Goal: Task Accomplishment & Management: Use online tool/utility

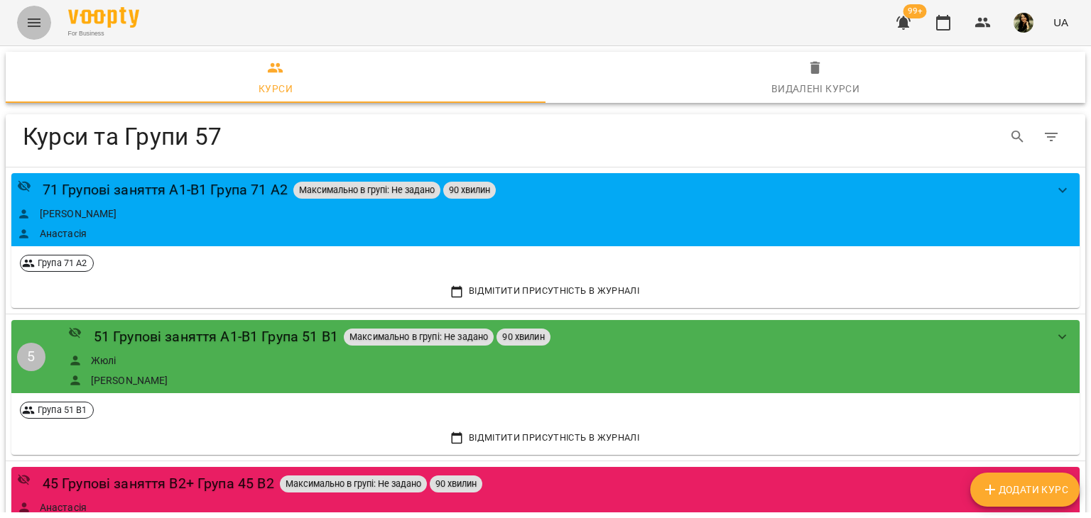
click at [41, 19] on icon "Menu" at bounding box center [34, 22] width 17 height 17
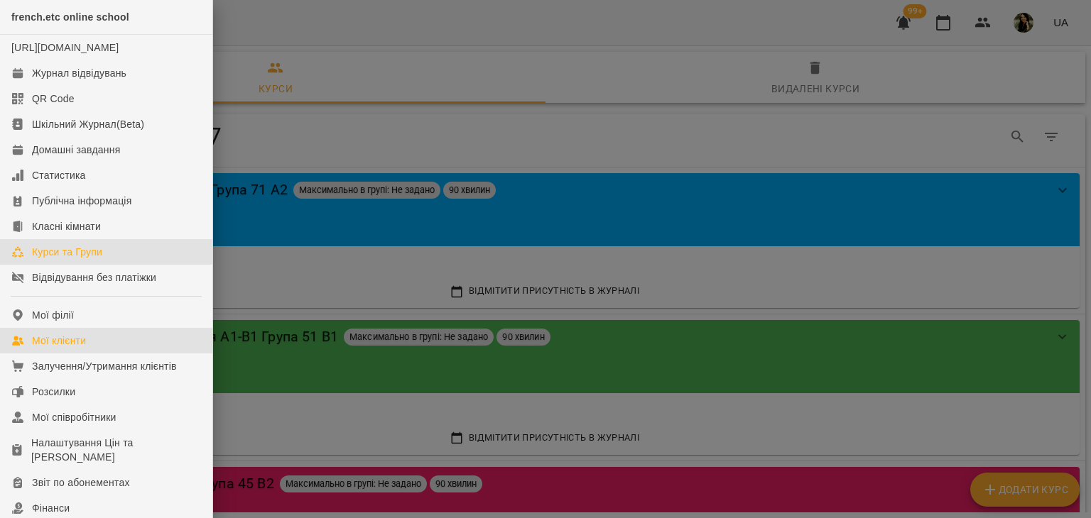
click at [108, 354] on link "Мої клієнти" at bounding box center [106, 341] width 212 height 26
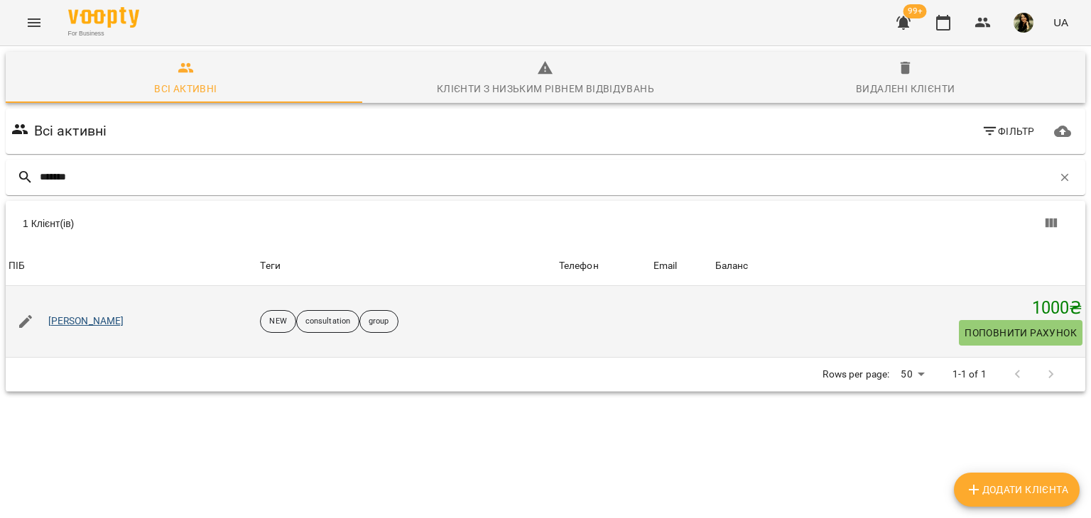
type input "*******"
click at [78, 323] on link "[PERSON_NAME]" at bounding box center [86, 322] width 76 height 14
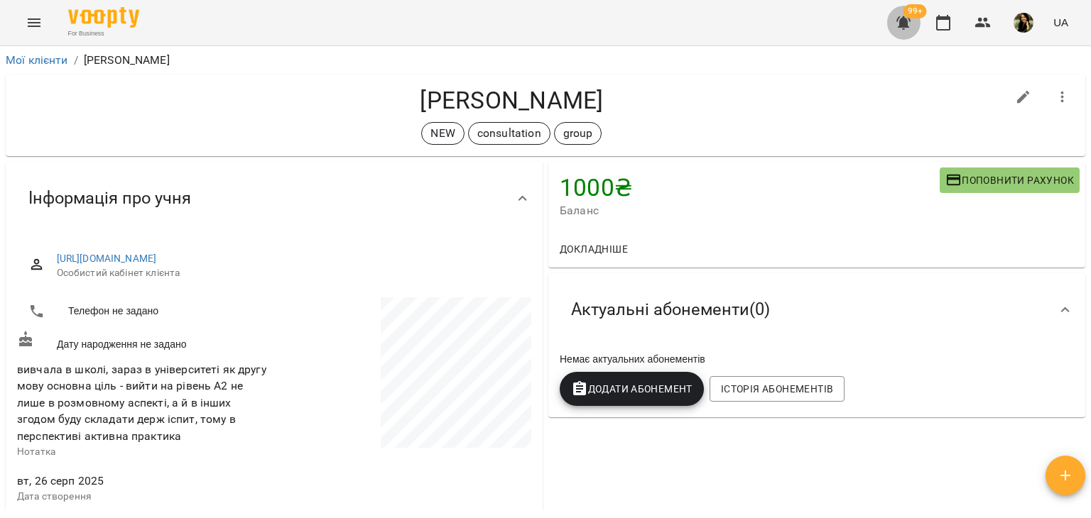
click at [915, 33] on button "button" at bounding box center [903, 23] width 34 height 34
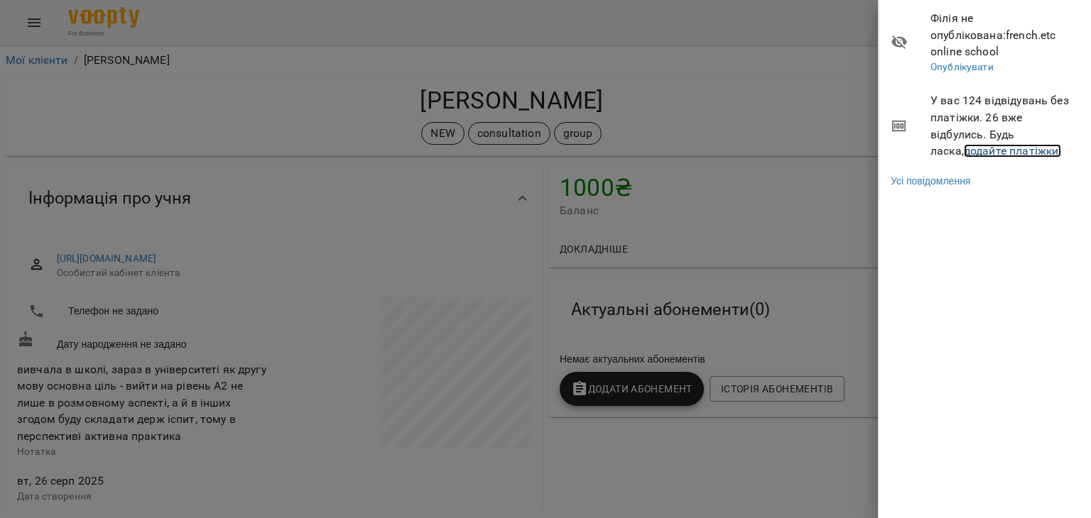
click at [991, 144] on link "додайте платіжки!" at bounding box center [1013, 150] width 98 height 13
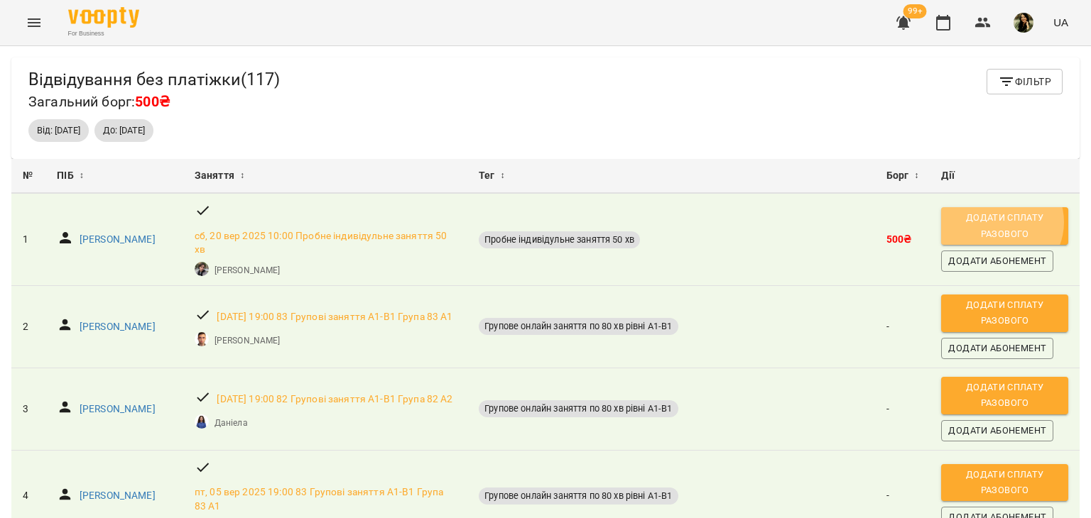
click at [997, 222] on span "Додати сплату разового" at bounding box center [1004, 226] width 113 height 32
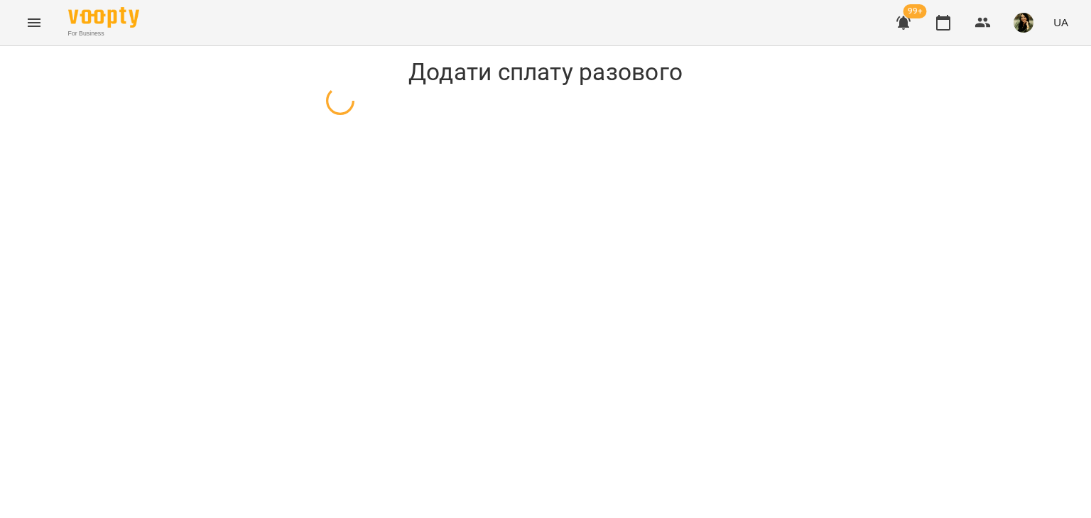
select select "**********"
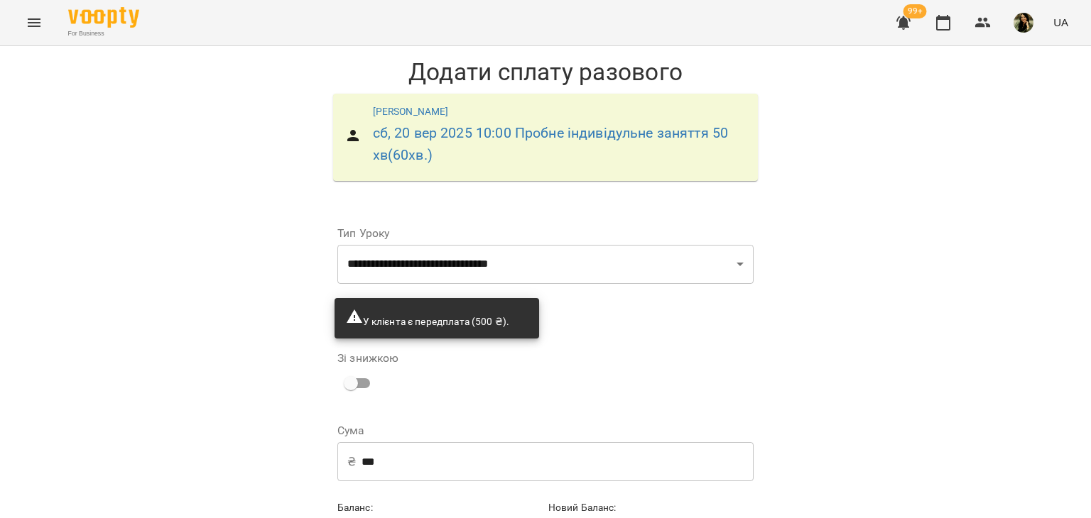
scroll to position [72, 0]
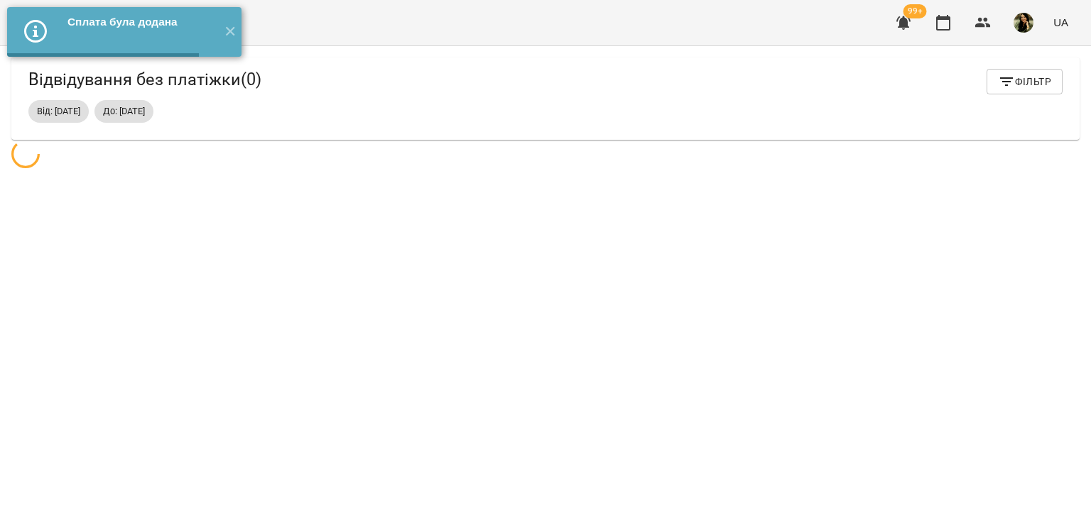
scroll to position [45, 0]
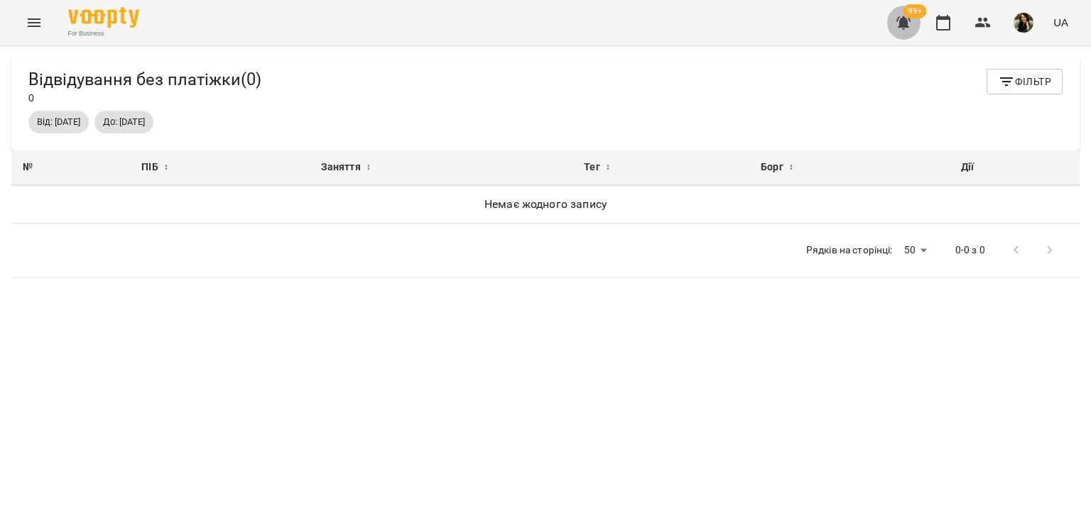
click at [903, 27] on icon "button" at bounding box center [903, 22] width 14 height 13
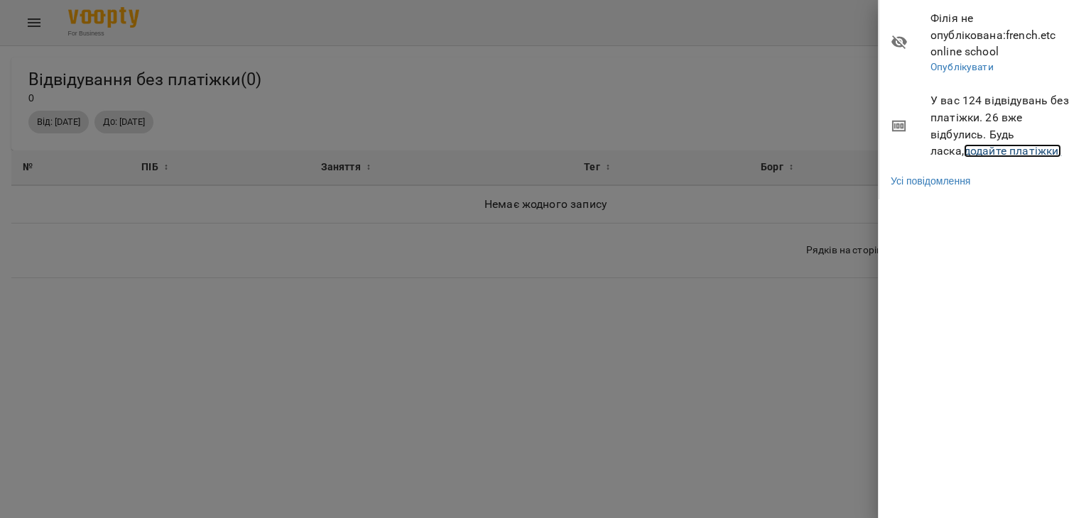
click at [1004, 144] on link "додайте платіжки!" at bounding box center [1013, 150] width 98 height 13
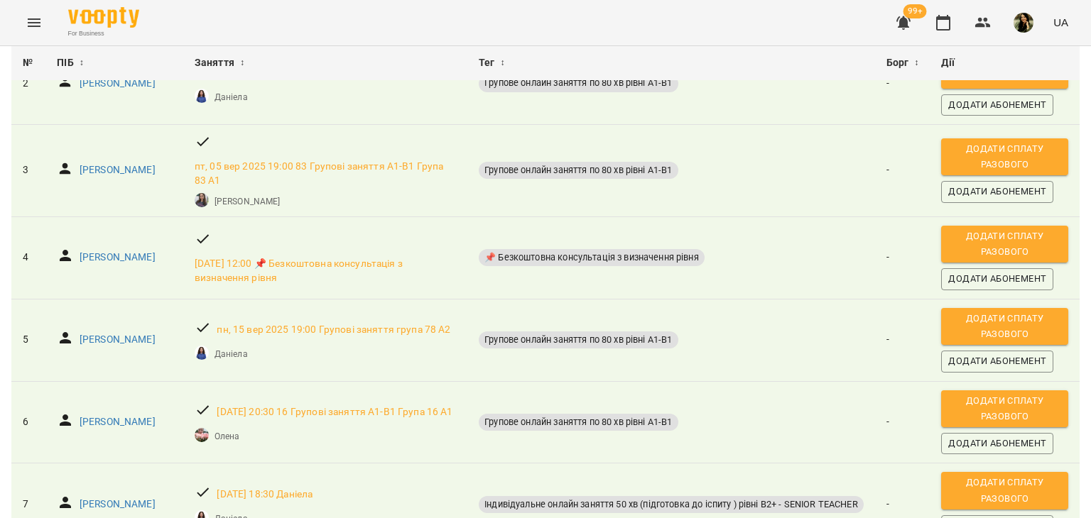
scroll to position [217, 0]
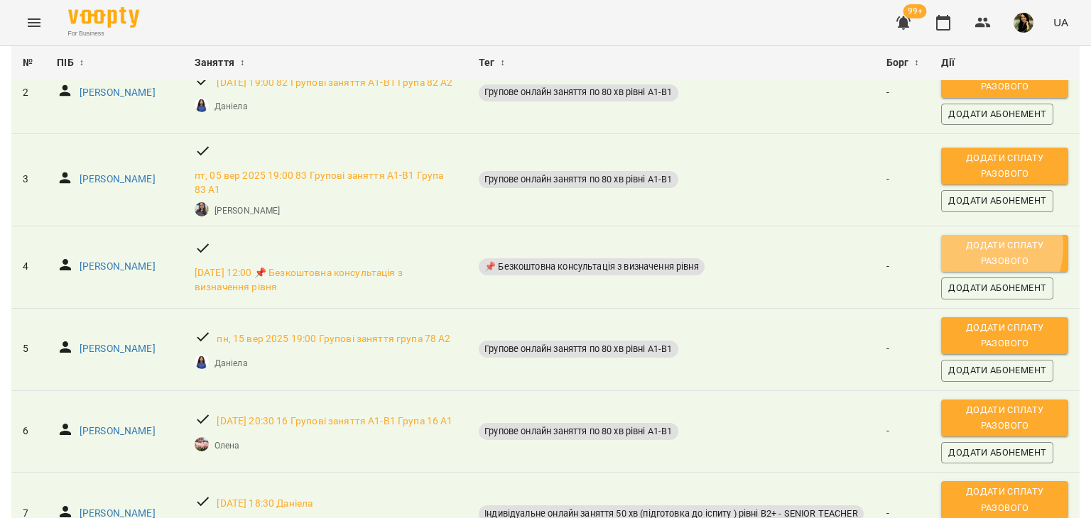
click at [979, 266] on span "Додати сплату разового" at bounding box center [1004, 254] width 113 height 32
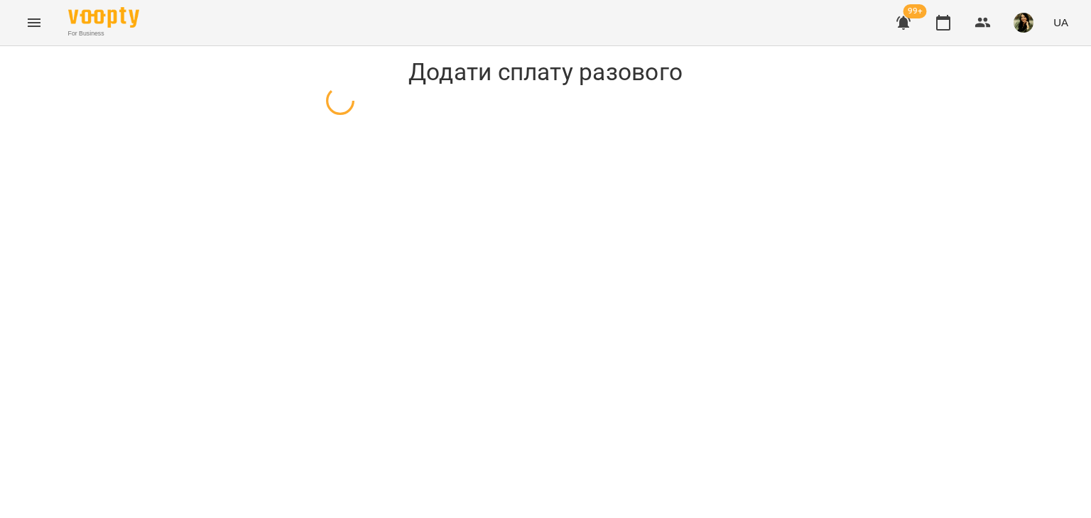
select select "**********"
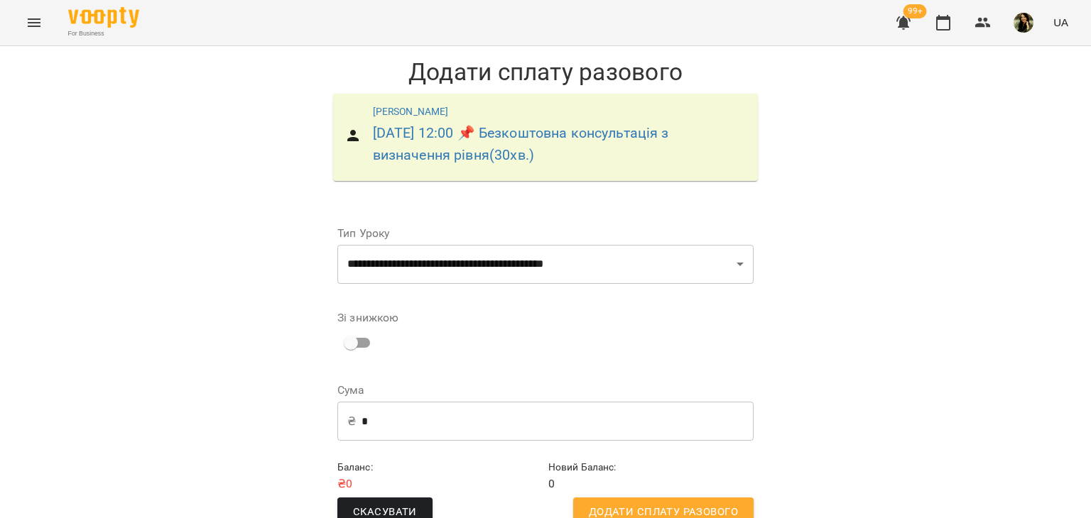
scroll to position [32, 0]
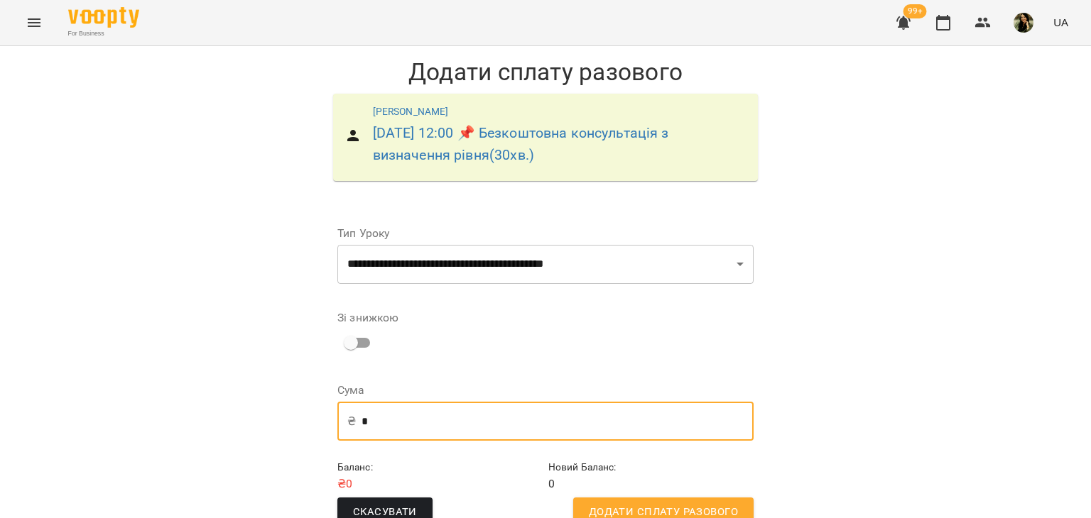
click at [503, 402] on input "*" at bounding box center [558, 422] width 392 height 40
type input "*"
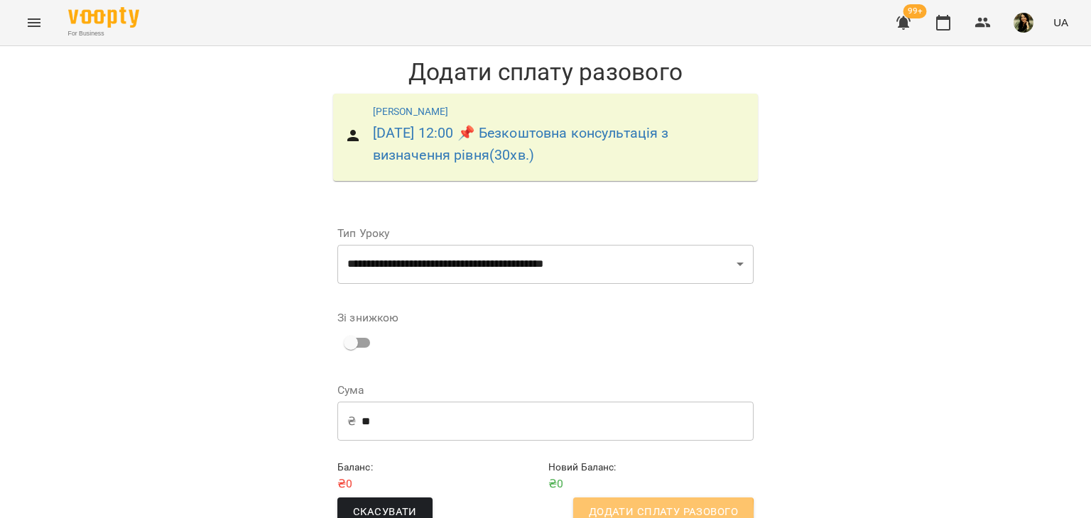
click at [625, 504] on span "Додати сплату разового" at bounding box center [663, 513] width 149 height 18
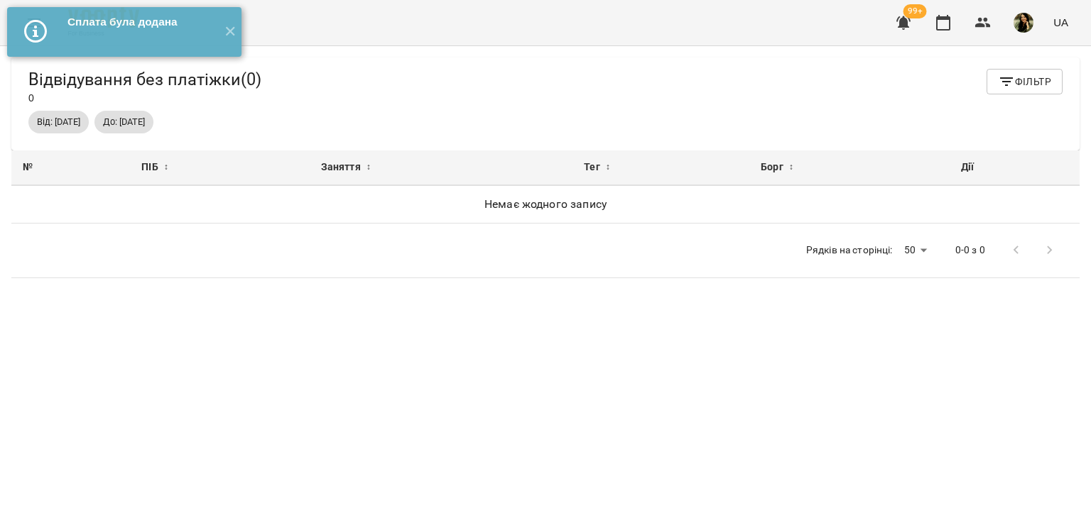
click at [912, 18] on span "99+" at bounding box center [914, 11] width 23 height 14
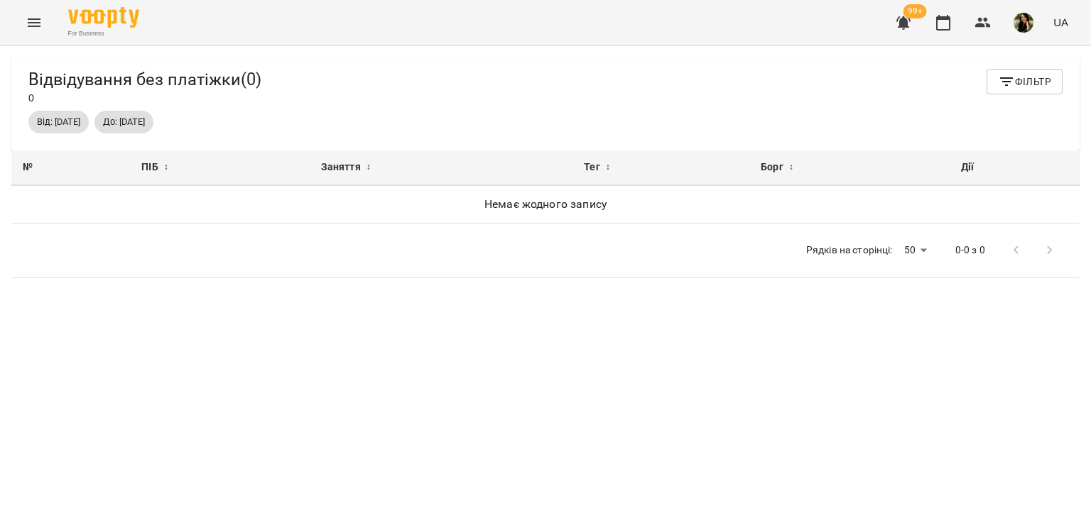
click at [912, 18] on span "99+" at bounding box center [914, 11] width 23 height 14
click at [915, 12] on span "99+" at bounding box center [914, 11] width 23 height 14
click at [33, 29] on icon "Menu" at bounding box center [34, 22] width 17 height 17
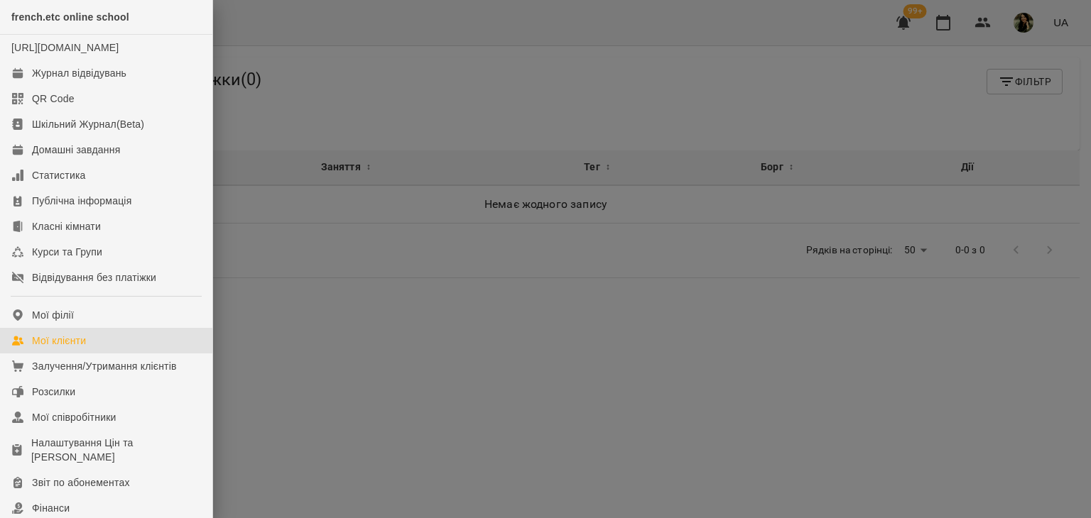
click at [74, 348] on div "Мої клієнти" at bounding box center [59, 341] width 54 height 14
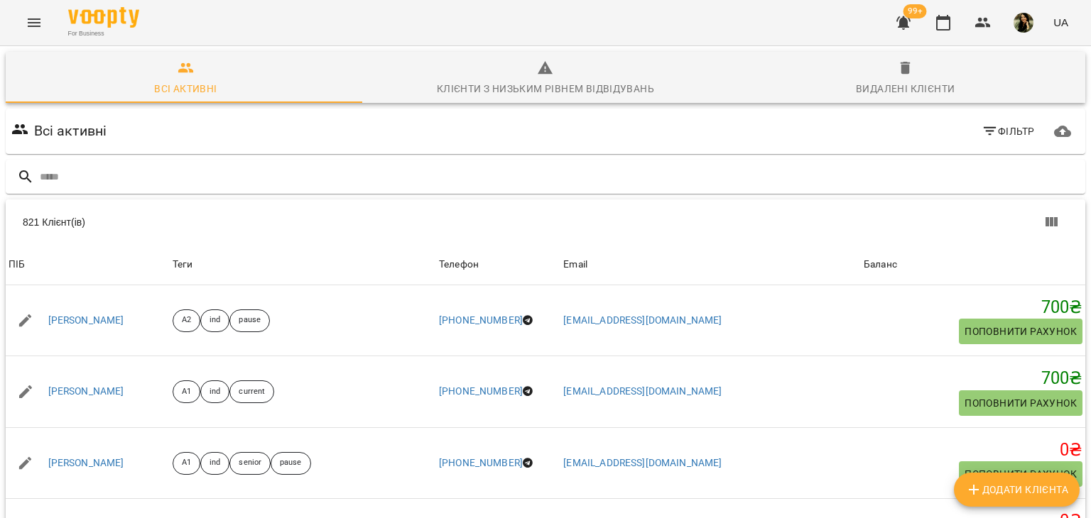
click at [908, 30] on icon "button" at bounding box center [903, 22] width 17 height 17
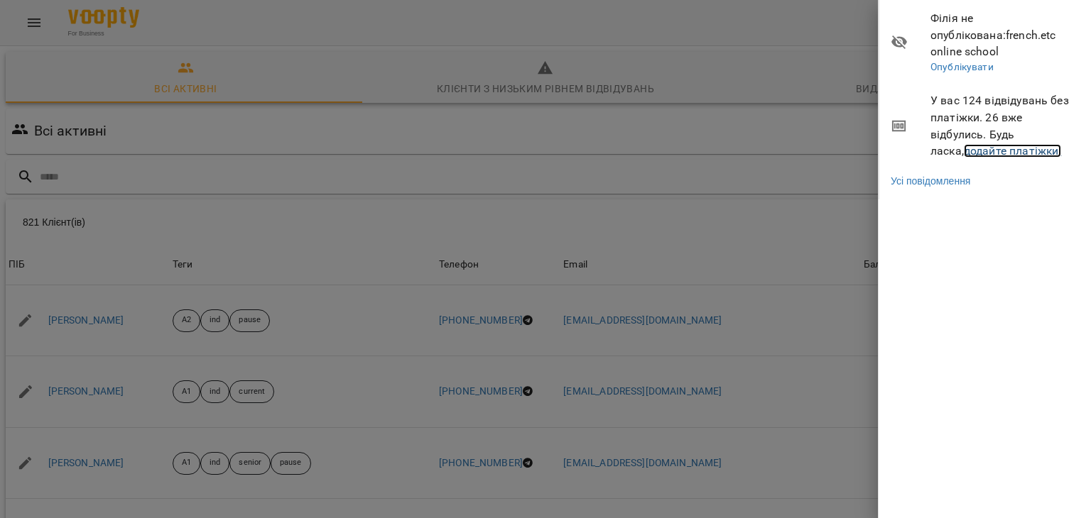
click at [972, 144] on link "додайте платіжки!" at bounding box center [1013, 150] width 98 height 13
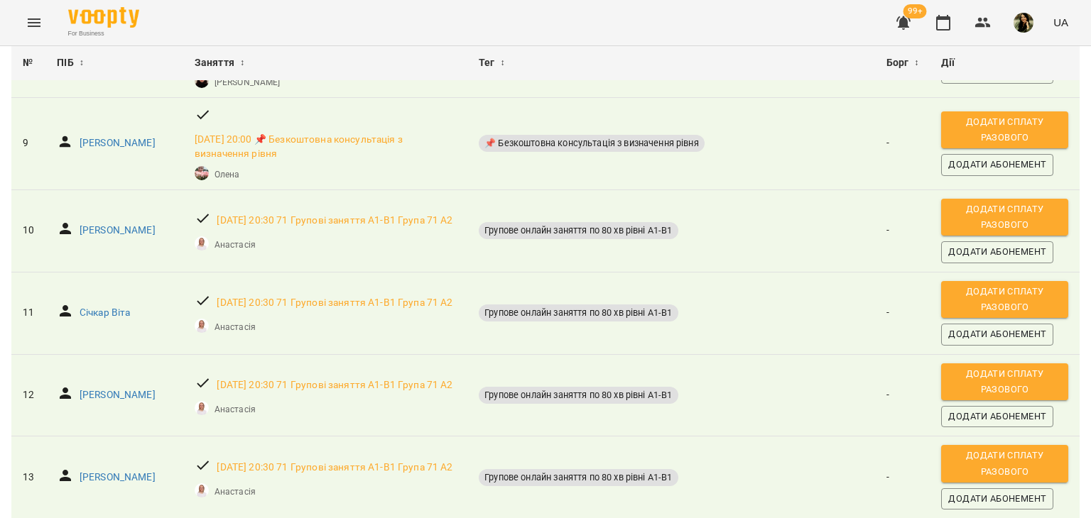
scroll to position [776, 0]
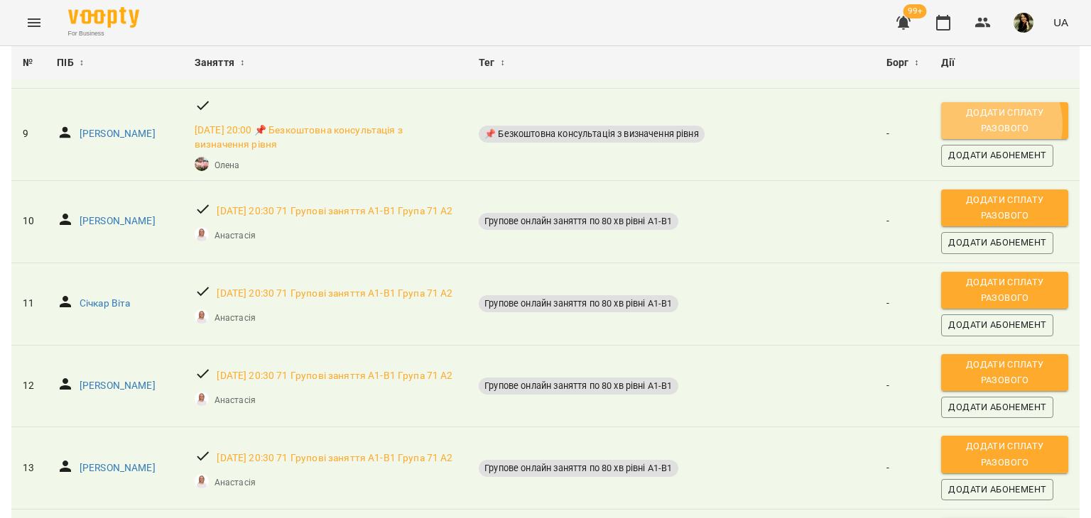
click at [977, 137] on span "Додати сплату разового" at bounding box center [1004, 121] width 113 height 32
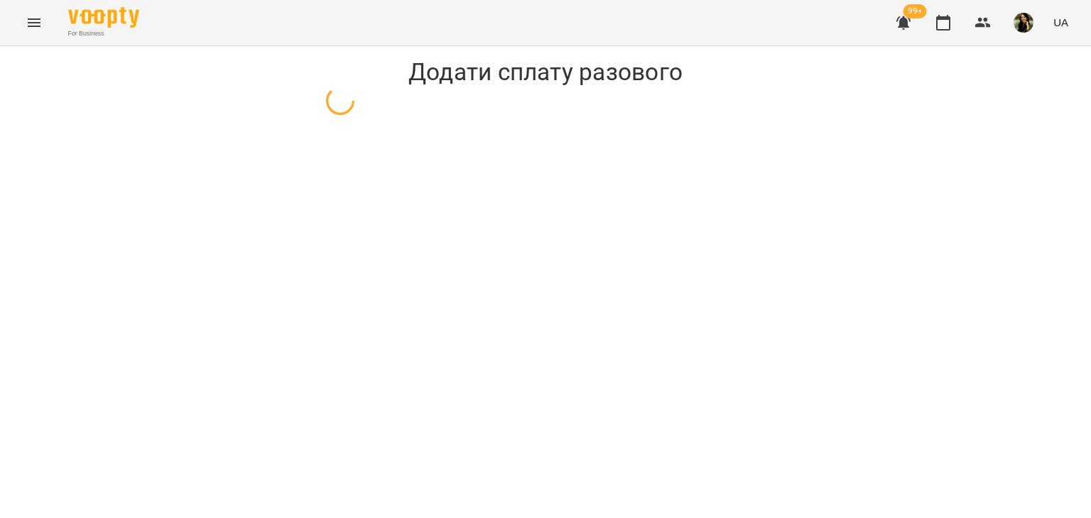
select select "**********"
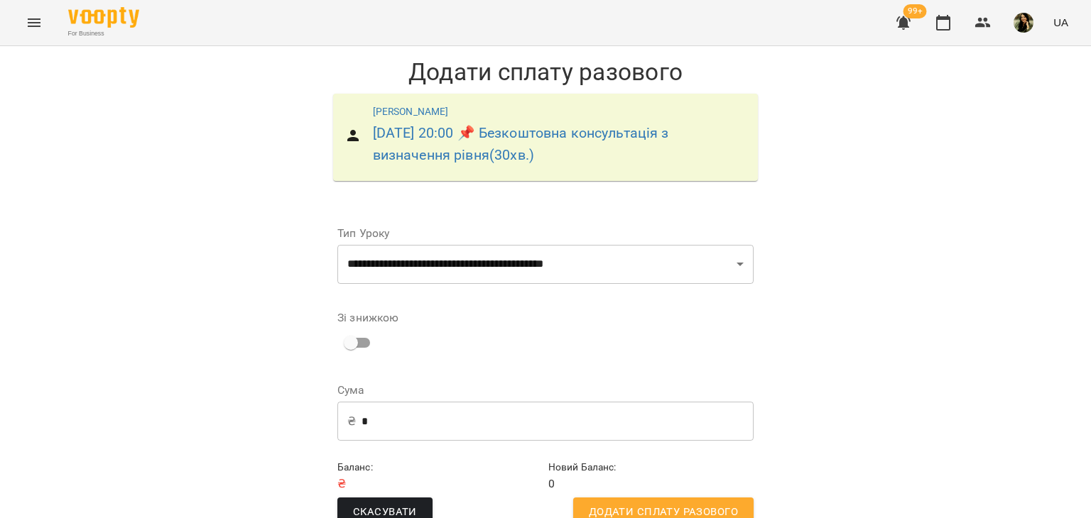
scroll to position [32, 0]
click at [640, 504] on span "Додати сплату разового" at bounding box center [663, 513] width 149 height 18
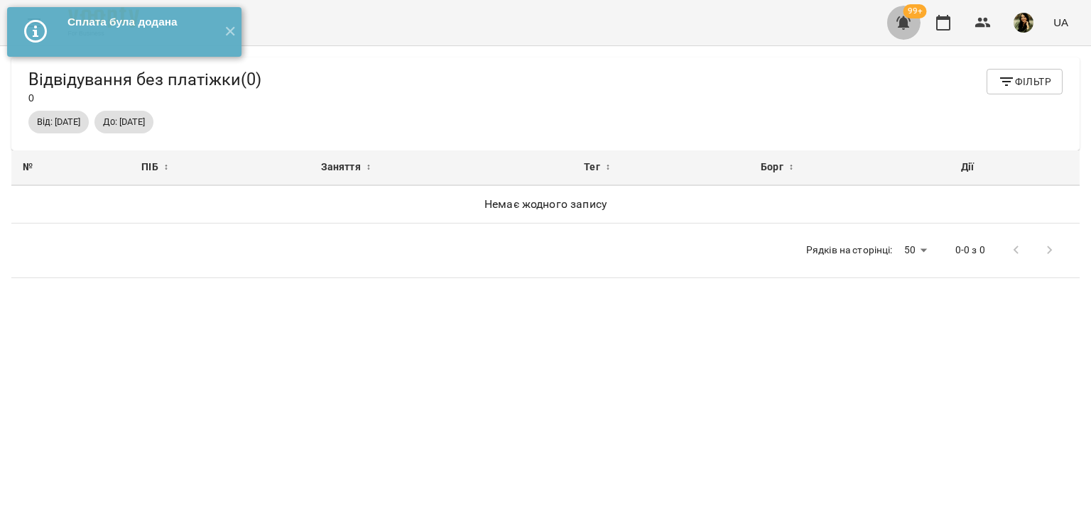
click at [912, 26] on icon "button" at bounding box center [903, 22] width 17 height 17
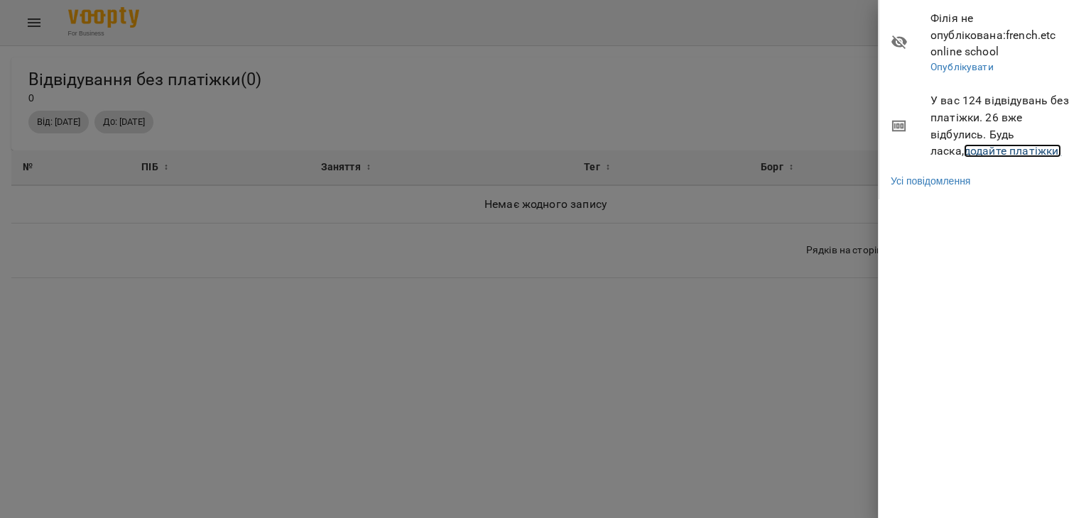
click at [964, 144] on link "додайте платіжки!" at bounding box center [1013, 150] width 98 height 13
